Goal: Information Seeking & Learning: Learn about a topic

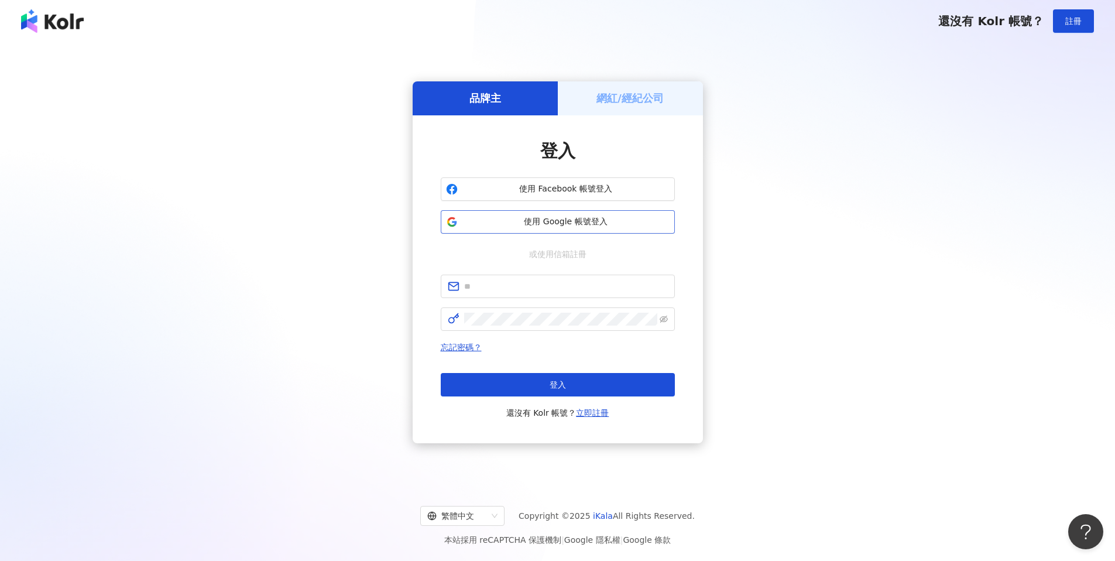
click at [550, 228] on button "使用 Google 帳號登入" at bounding box center [558, 221] width 234 height 23
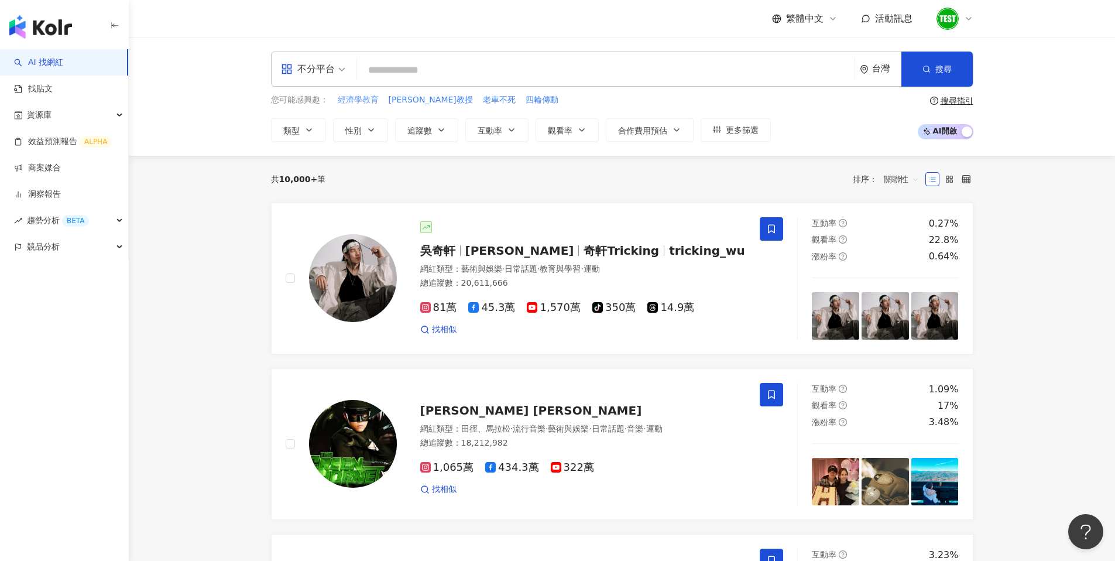
click at [359, 102] on span "經濟學教育" at bounding box center [358, 100] width 41 height 12
type input "*****"
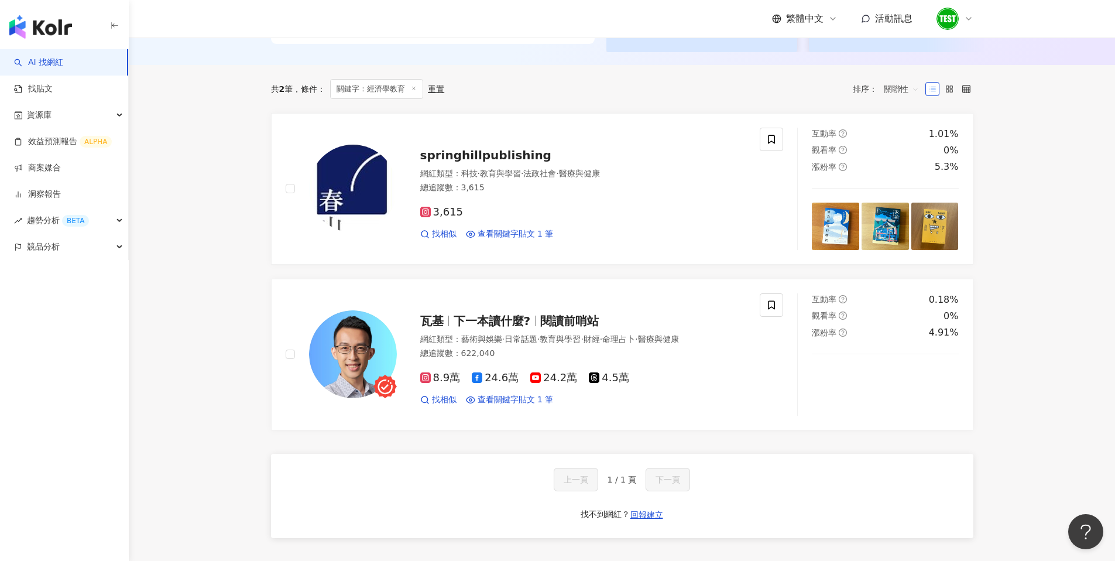
scroll to position [328, 0]
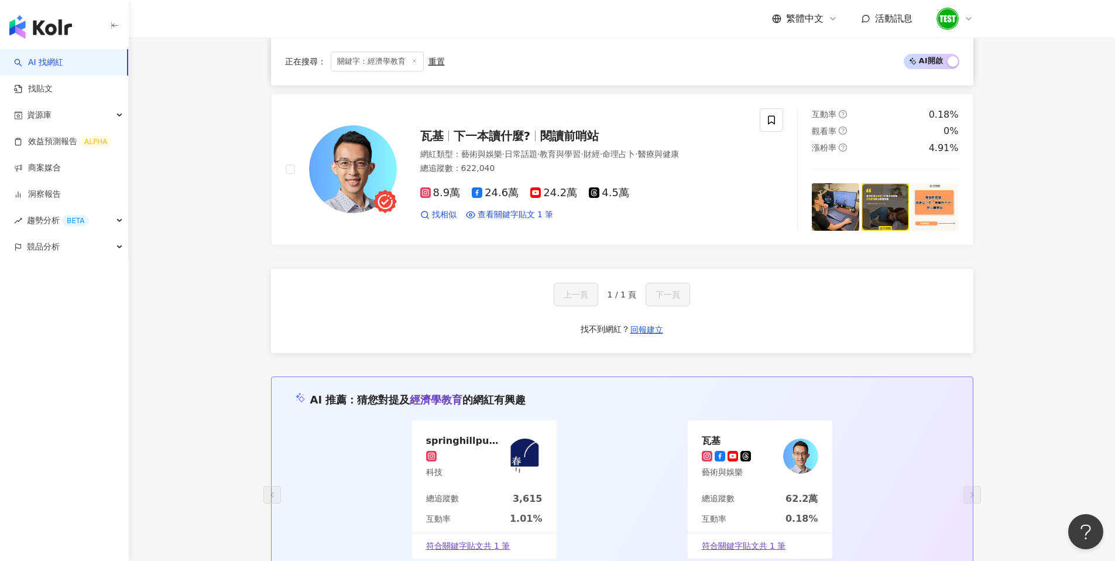
click at [482, 156] on div "springhillpublishing 網紅類型 ： 科技 · 教育與學習 · 法政社會 · 醫療與健康 總追蹤數 ： 3,615 3,615 找相似 查看…" at bounding box center [622, 86] width 702 height 317
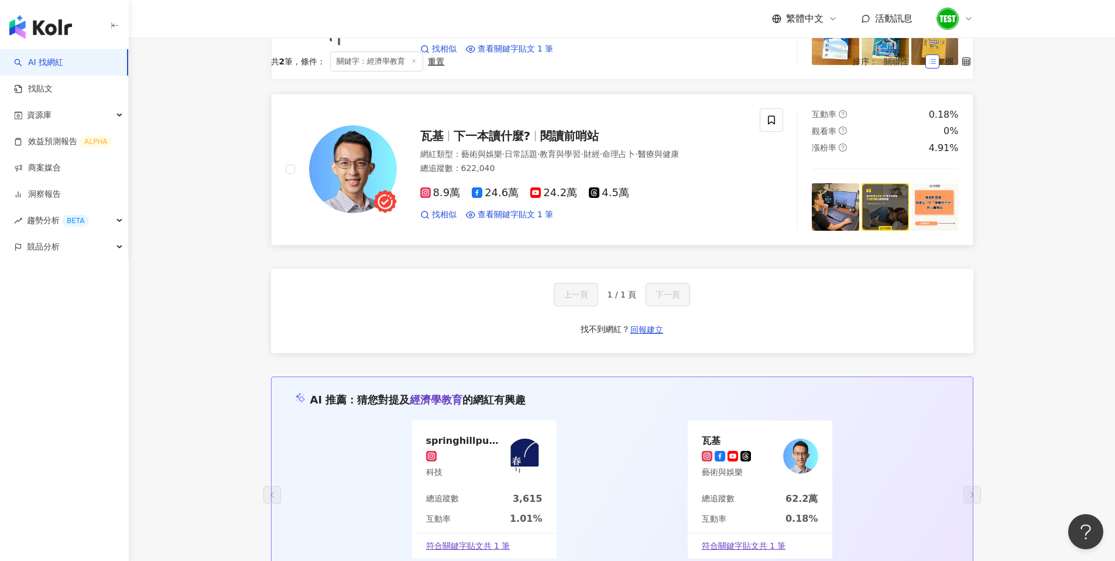
scroll to position [37, 0]
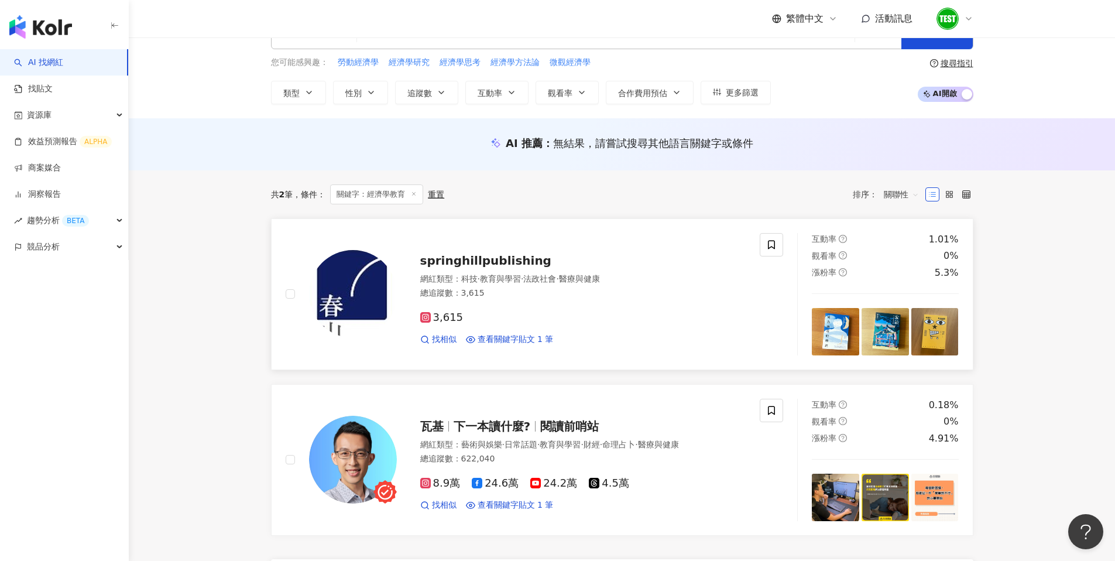
click at [489, 258] on span "springhillpublishing" at bounding box center [485, 260] width 131 height 14
click at [44, 60] on link "AI 找網紅" at bounding box center [38, 63] width 49 height 12
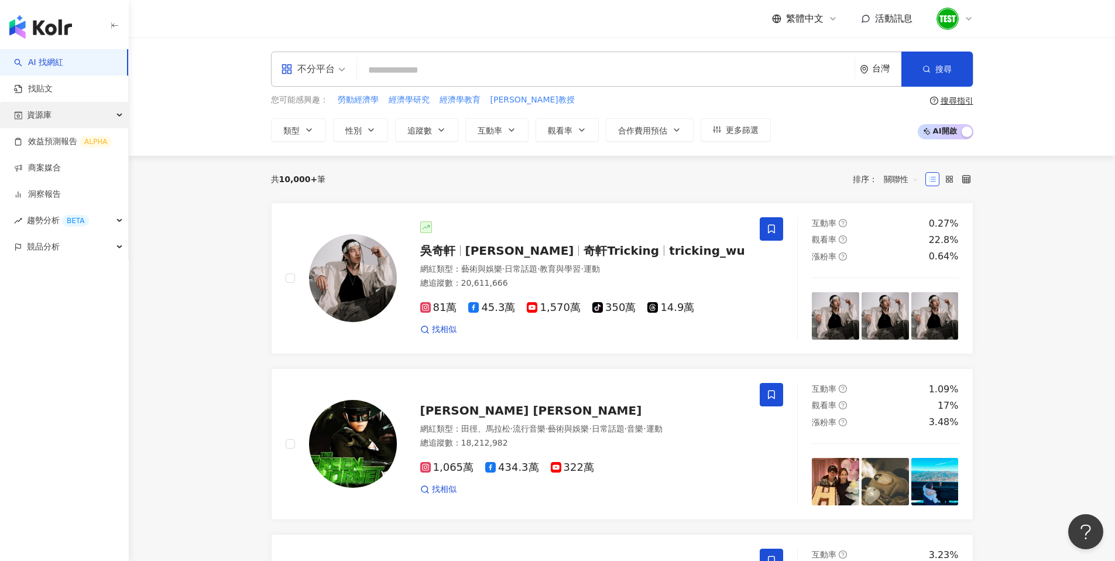
click at [51, 114] on span "資源庫" at bounding box center [39, 115] width 25 height 26
click at [57, 140] on link "網紅管理" at bounding box center [44, 142] width 33 height 12
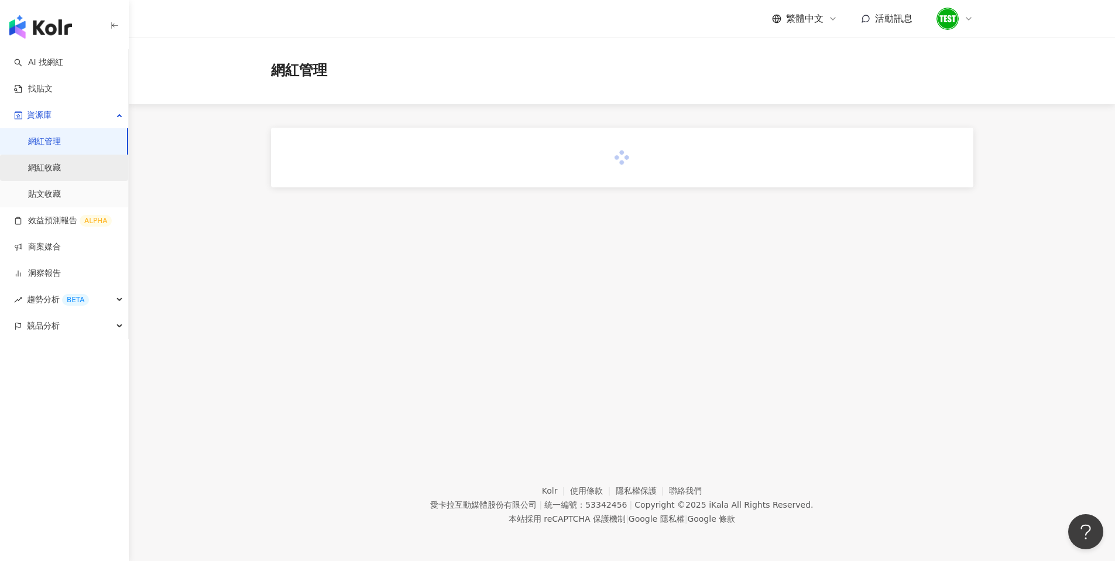
click at [47, 166] on link "網紅收藏" at bounding box center [44, 168] width 33 height 12
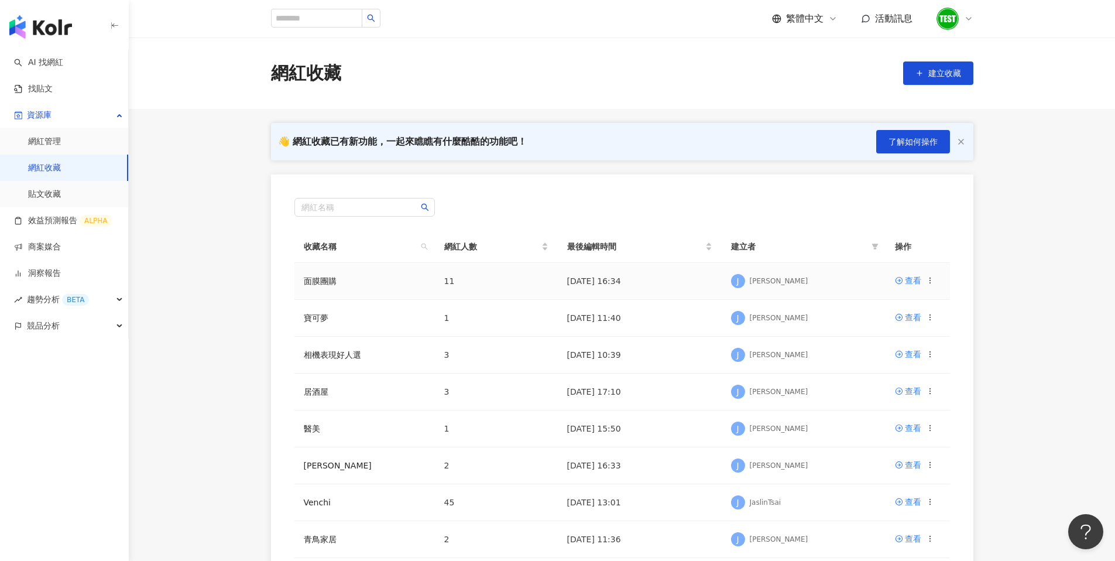
scroll to position [7, 0]
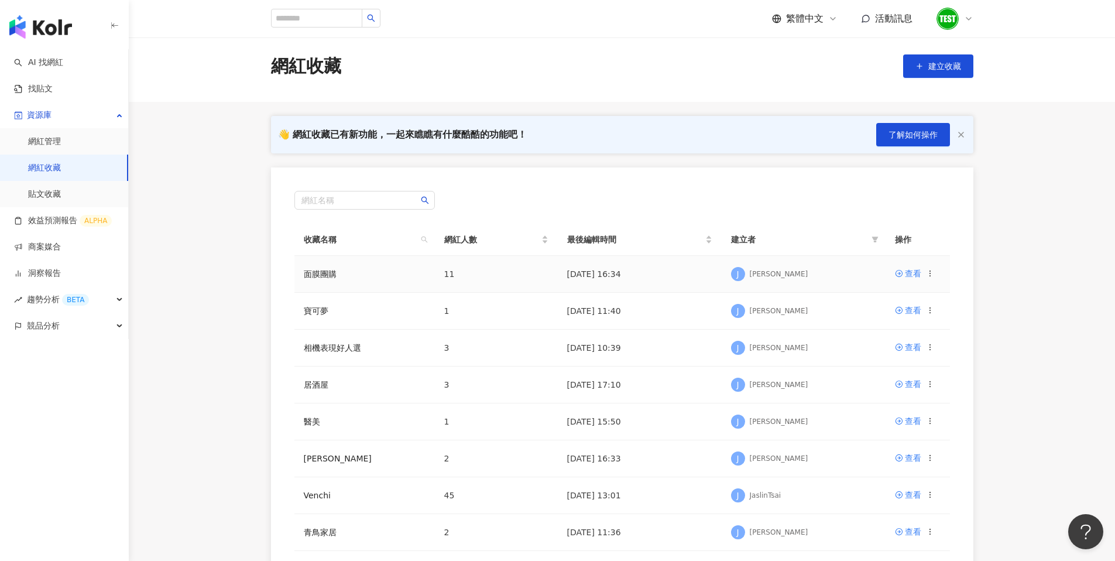
click at [860, 270] on div "J Judy Huang" at bounding box center [803, 274] width 145 height 18
click at [900, 271] on icon at bounding box center [899, 273] width 8 height 8
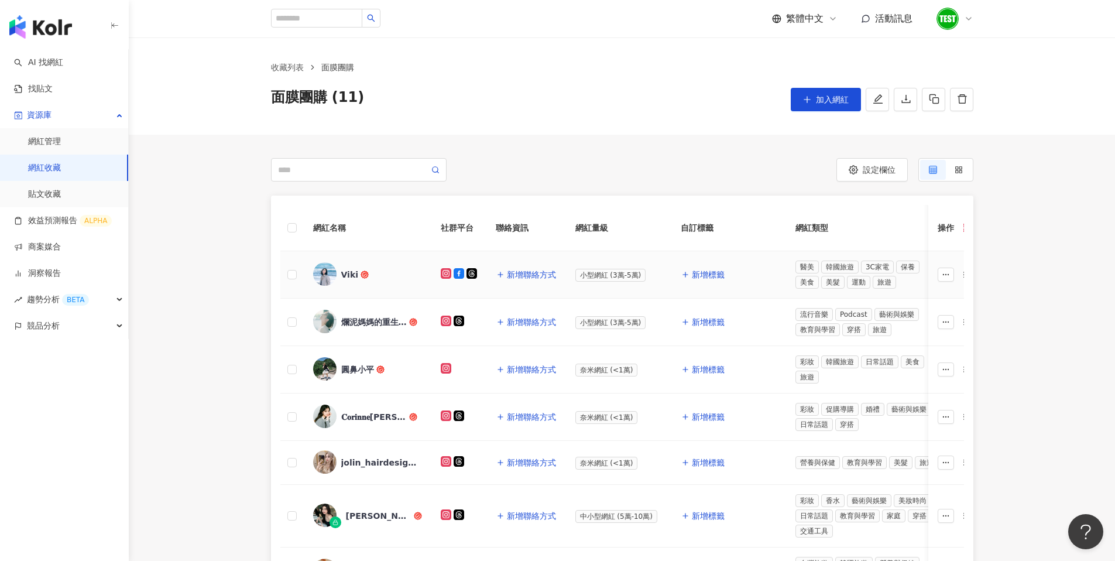
click at [349, 276] on div "Viki" at bounding box center [350, 275] width 18 height 12
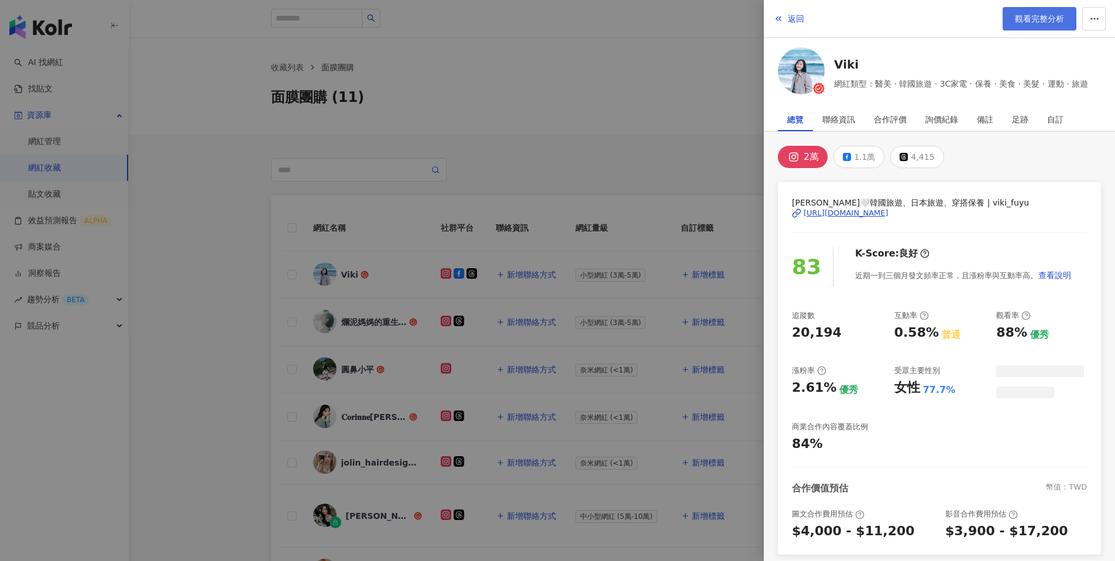
click at [1055, 16] on span "觀看完整分析" at bounding box center [1039, 18] width 49 height 9
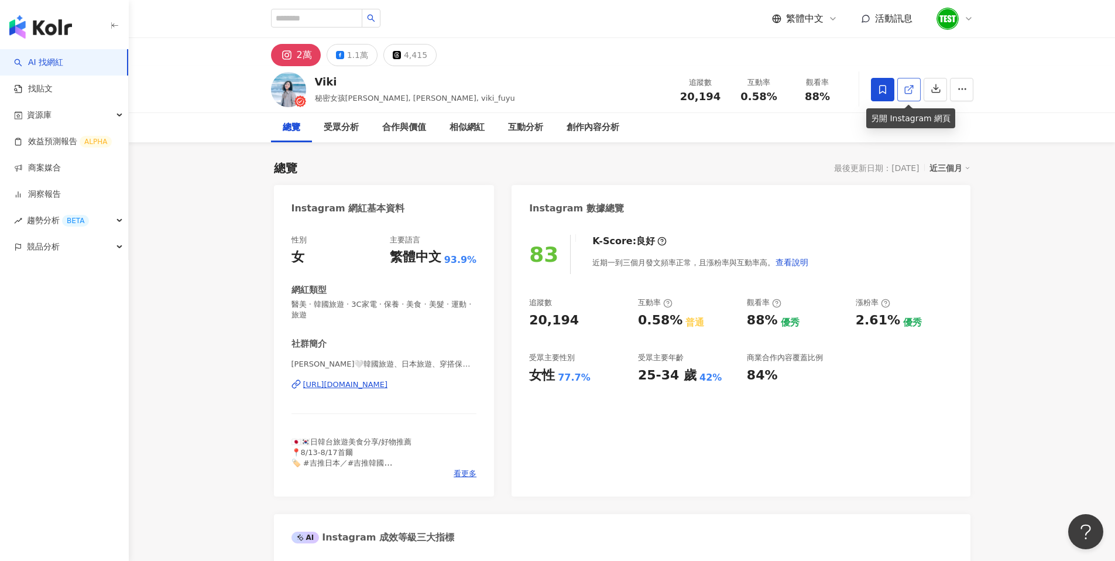
click at [911, 86] on line at bounding box center [910, 87] width 5 height 5
click at [388, 383] on div "[URL][DOMAIN_NAME]" at bounding box center [345, 384] width 85 height 11
